Goal: Submit feedback/report problem: Provide input to the site owners about the experience or issues

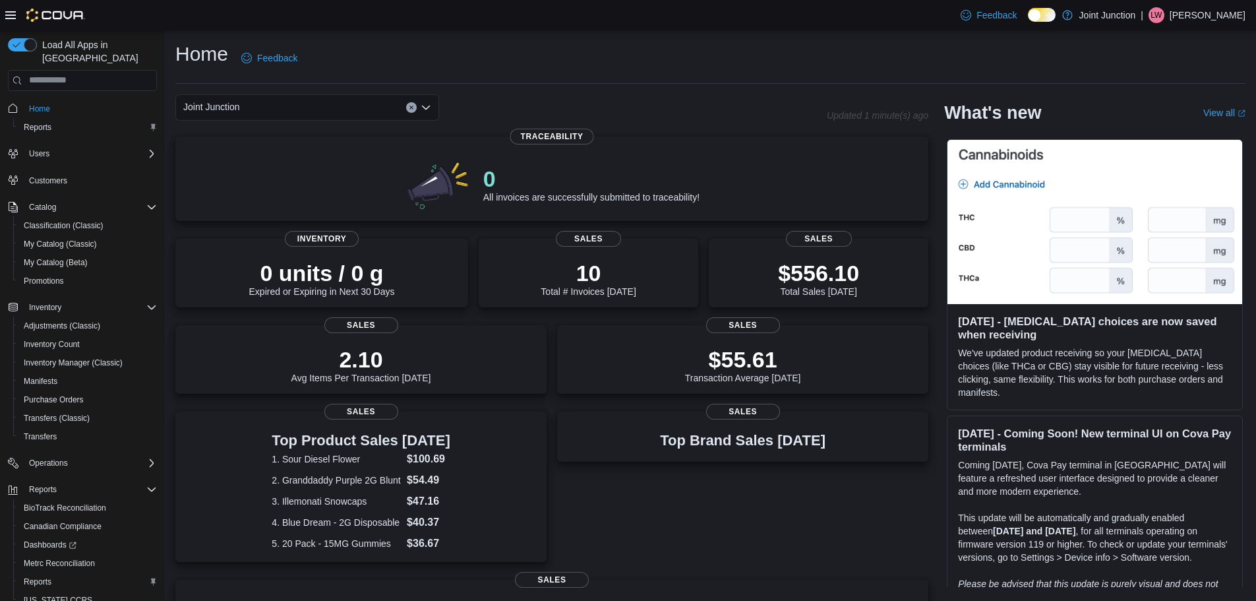
click at [595, 73] on div "Home Feedback" at bounding box center [710, 58] width 1070 height 34
click at [892, 25] on div "Feedback Dark Mode Joint Junction | LW Luke Wilhoit" at bounding box center [628, 15] width 1256 height 30
